Goal: Task Accomplishment & Management: Use online tool/utility

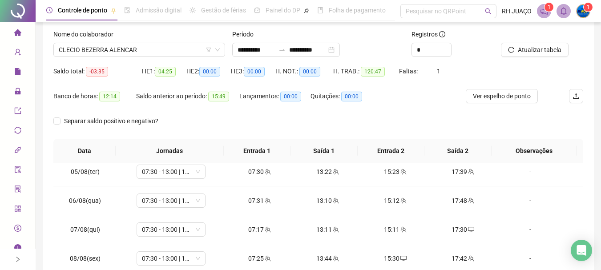
scroll to position [51, 0]
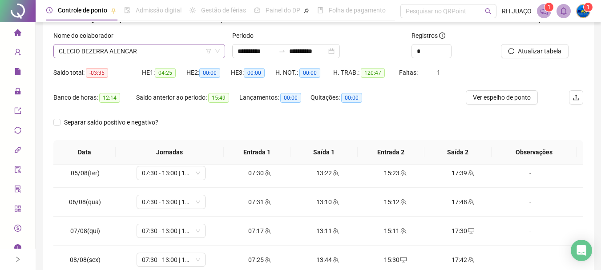
click at [148, 55] on span "CLECIO BEZERRA ALENCAR" at bounding box center [139, 50] width 161 height 13
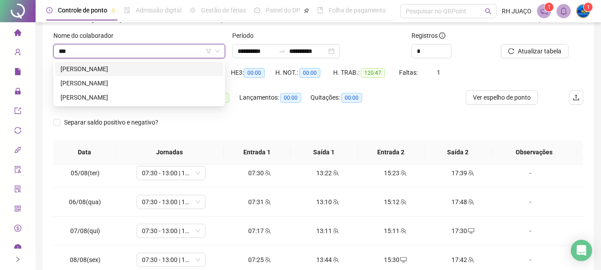
scroll to position [0, 0]
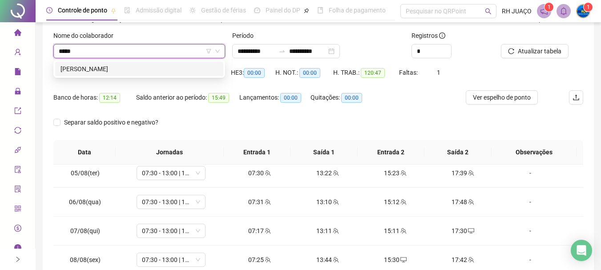
type input "******"
click at [142, 65] on div "[PERSON_NAME]" at bounding box center [140, 69] width 158 height 10
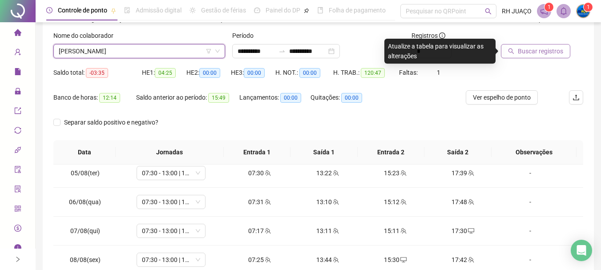
click at [553, 57] on button "Buscar registros" at bounding box center [535, 51] width 69 height 14
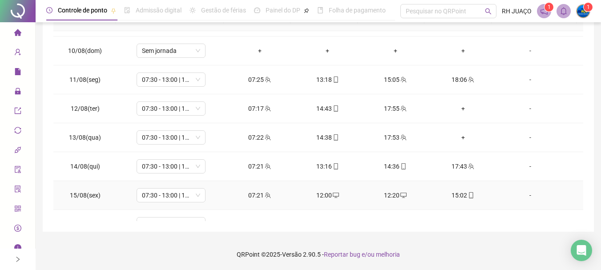
scroll to position [299, 0]
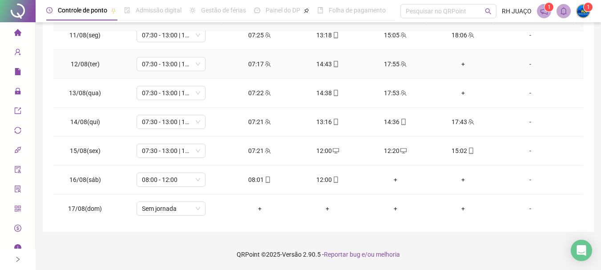
click at [457, 73] on td "+" at bounding box center [463, 64] width 68 height 29
click at [457, 65] on div "+" at bounding box center [462, 64] width 53 height 10
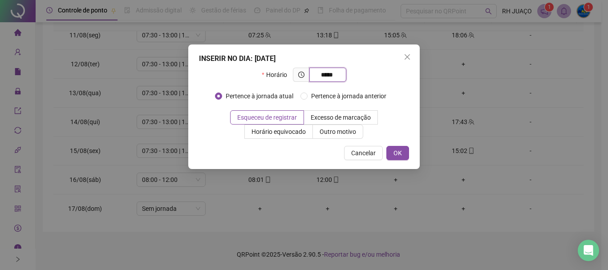
type input "*****"
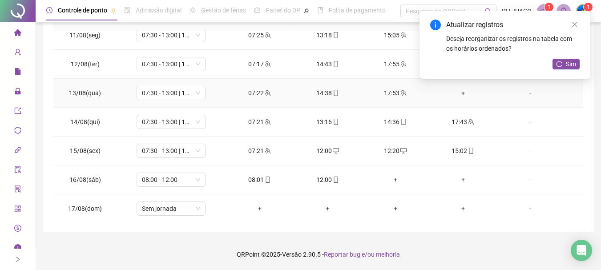
click at [452, 95] on div "+" at bounding box center [462, 93] width 53 height 10
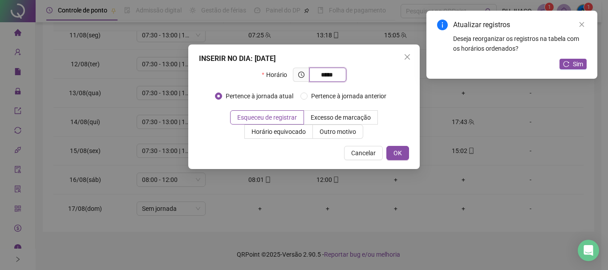
type input "*****"
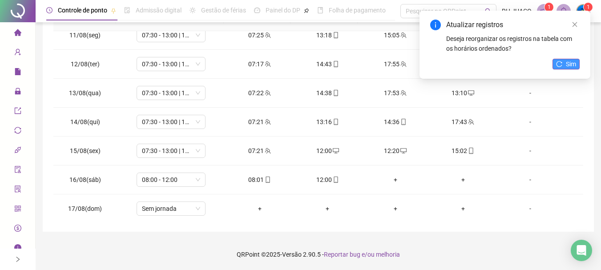
click at [574, 68] on span "Sim" at bounding box center [571, 64] width 10 height 10
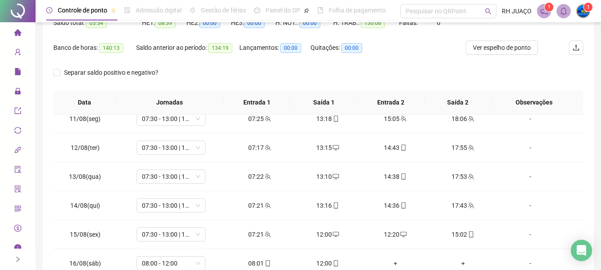
scroll to position [51, 0]
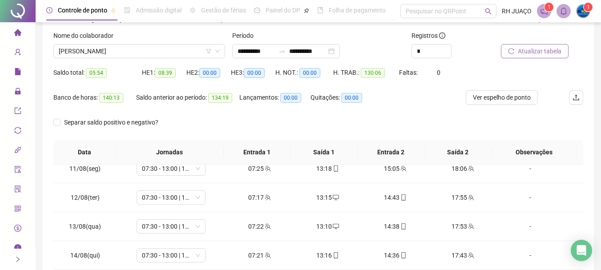
click at [545, 47] on span "Atualizar tabela" at bounding box center [540, 51] width 44 height 10
click at [157, 45] on span "[PERSON_NAME]" at bounding box center [139, 50] width 161 height 13
